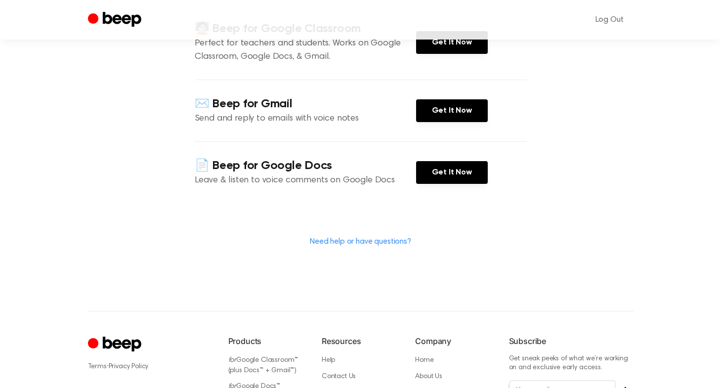
scroll to position [156, 0]
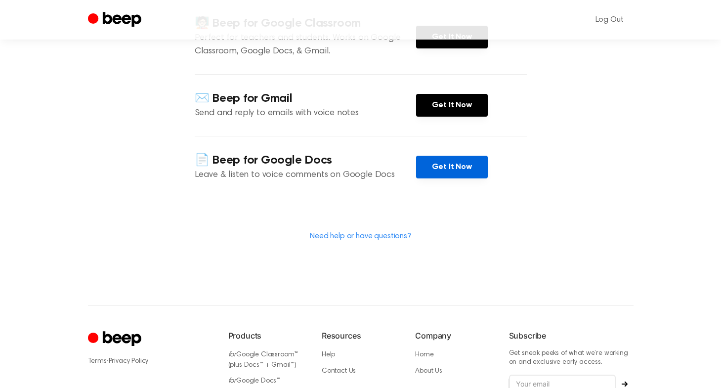
click at [450, 164] on link "Get It Now" at bounding box center [452, 167] width 72 height 23
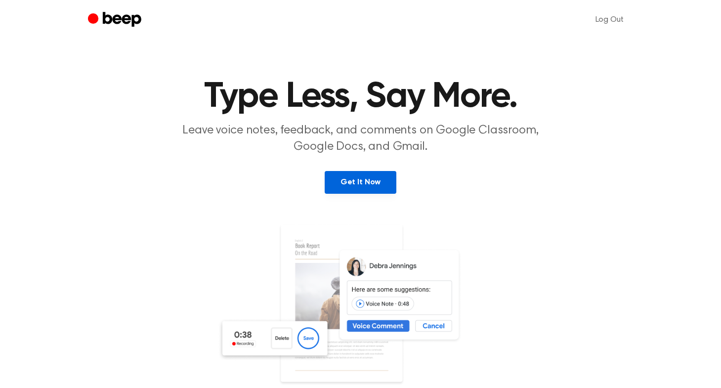
click at [364, 179] on link "Get It Now" at bounding box center [361, 182] width 72 height 23
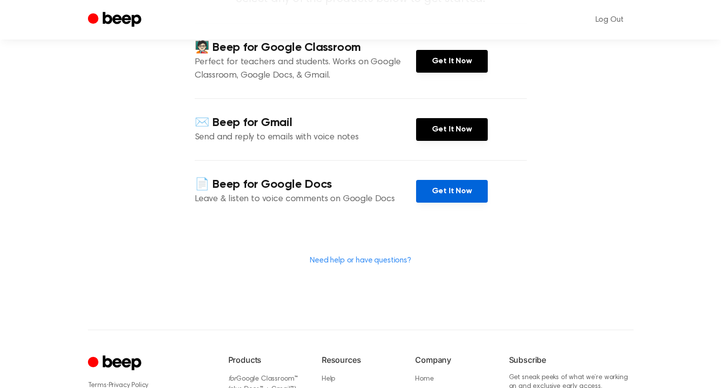
scroll to position [147, 0]
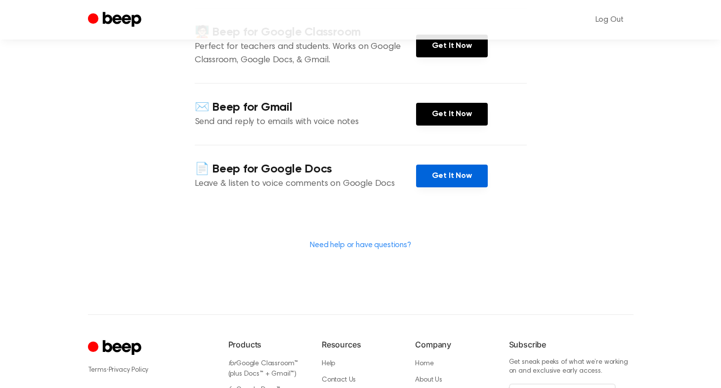
click at [430, 174] on link "Get It Now" at bounding box center [452, 176] width 72 height 23
